Goal: Task Accomplishment & Management: Manage account settings

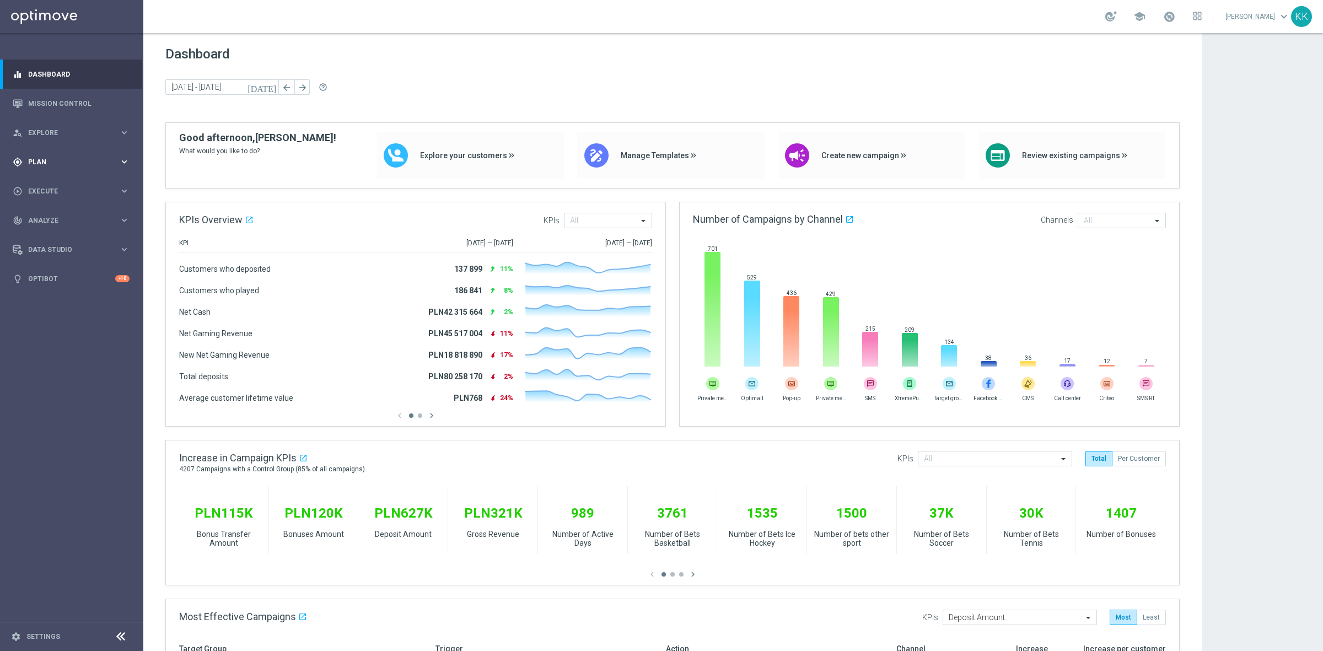
click at [53, 159] on span "Plan" at bounding box center [73, 162] width 91 height 7
click at [51, 178] on div "Target Groups" at bounding box center [86, 184] width 114 height 17
click at [53, 183] on link "Target Groups" at bounding box center [72, 184] width 86 height 9
